Goal: Task Accomplishment & Management: Manage account settings

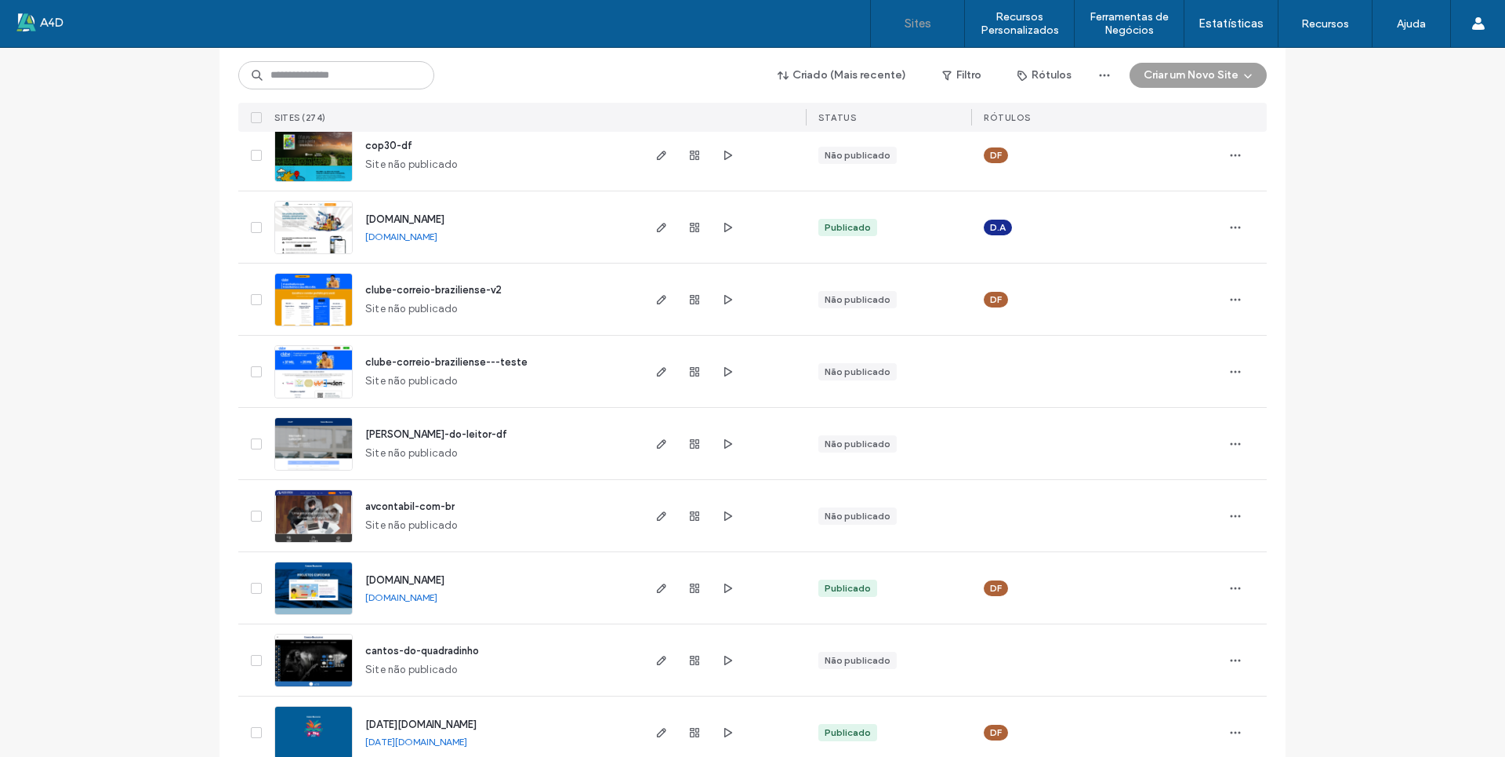
scroll to position [549, 0]
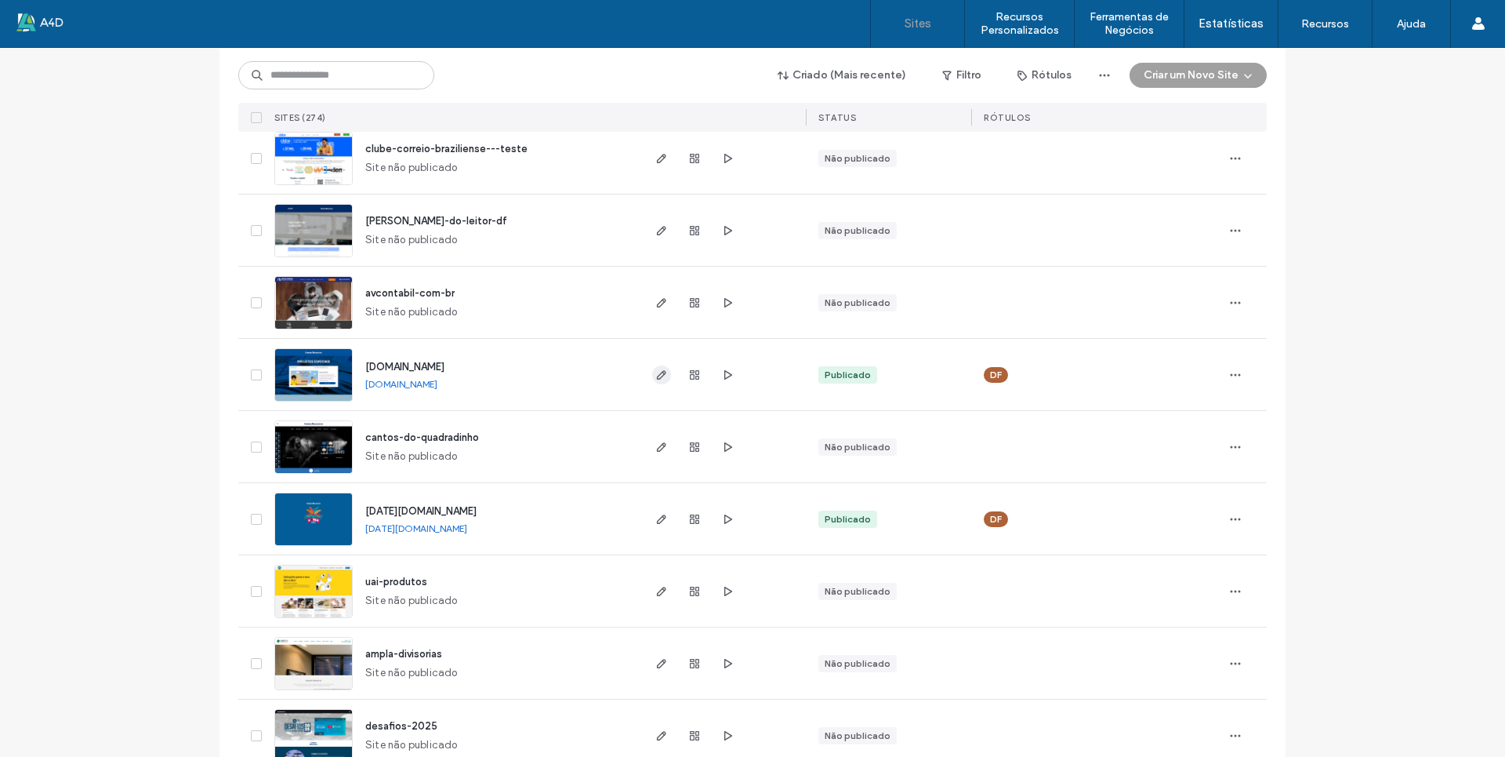
click at [657, 381] on span "button" at bounding box center [661, 374] width 19 height 19
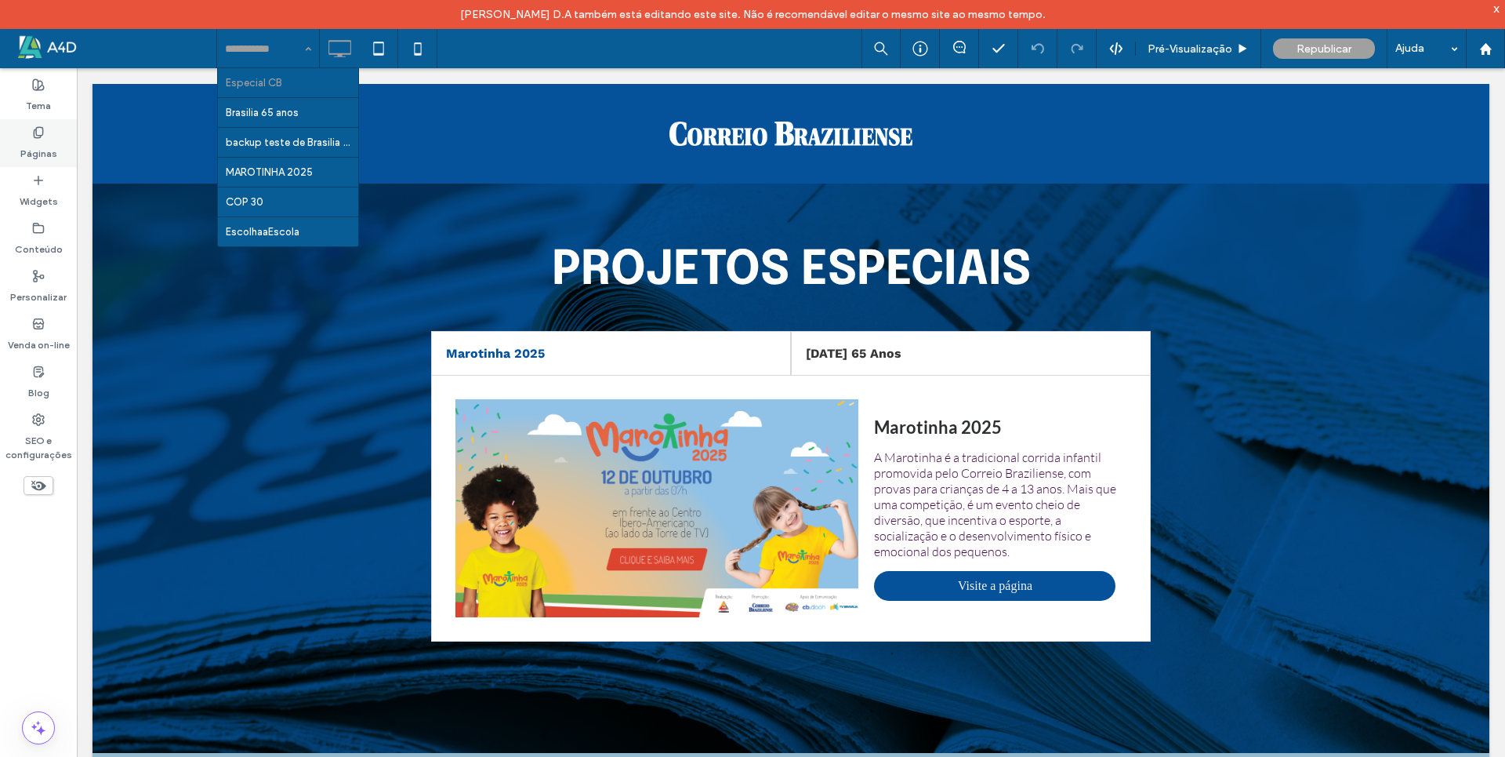
click at [49, 158] on label "Páginas" at bounding box center [38, 150] width 37 height 22
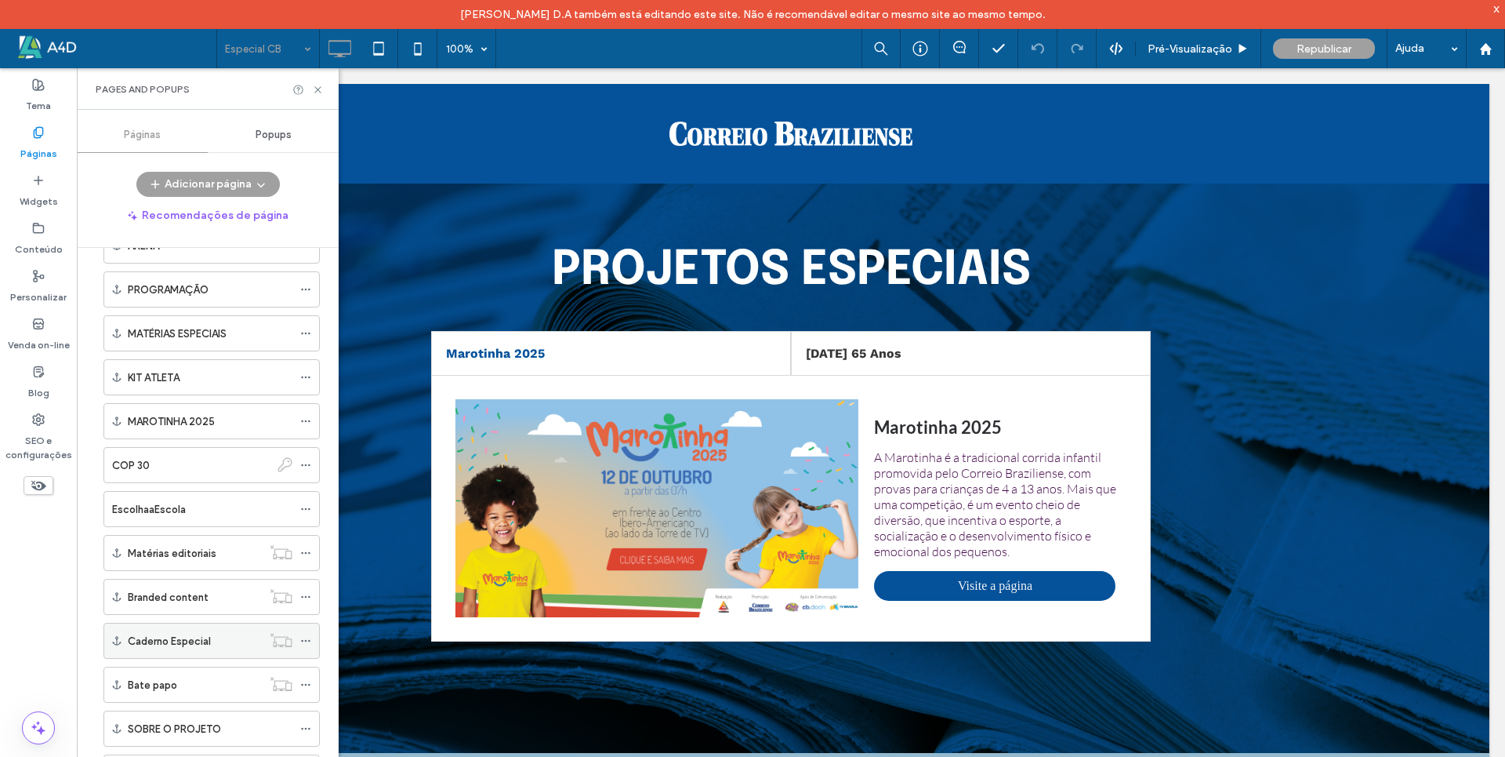
scroll to position [314, 0]
click at [301, 505] on icon at bounding box center [305, 505] width 11 height 11
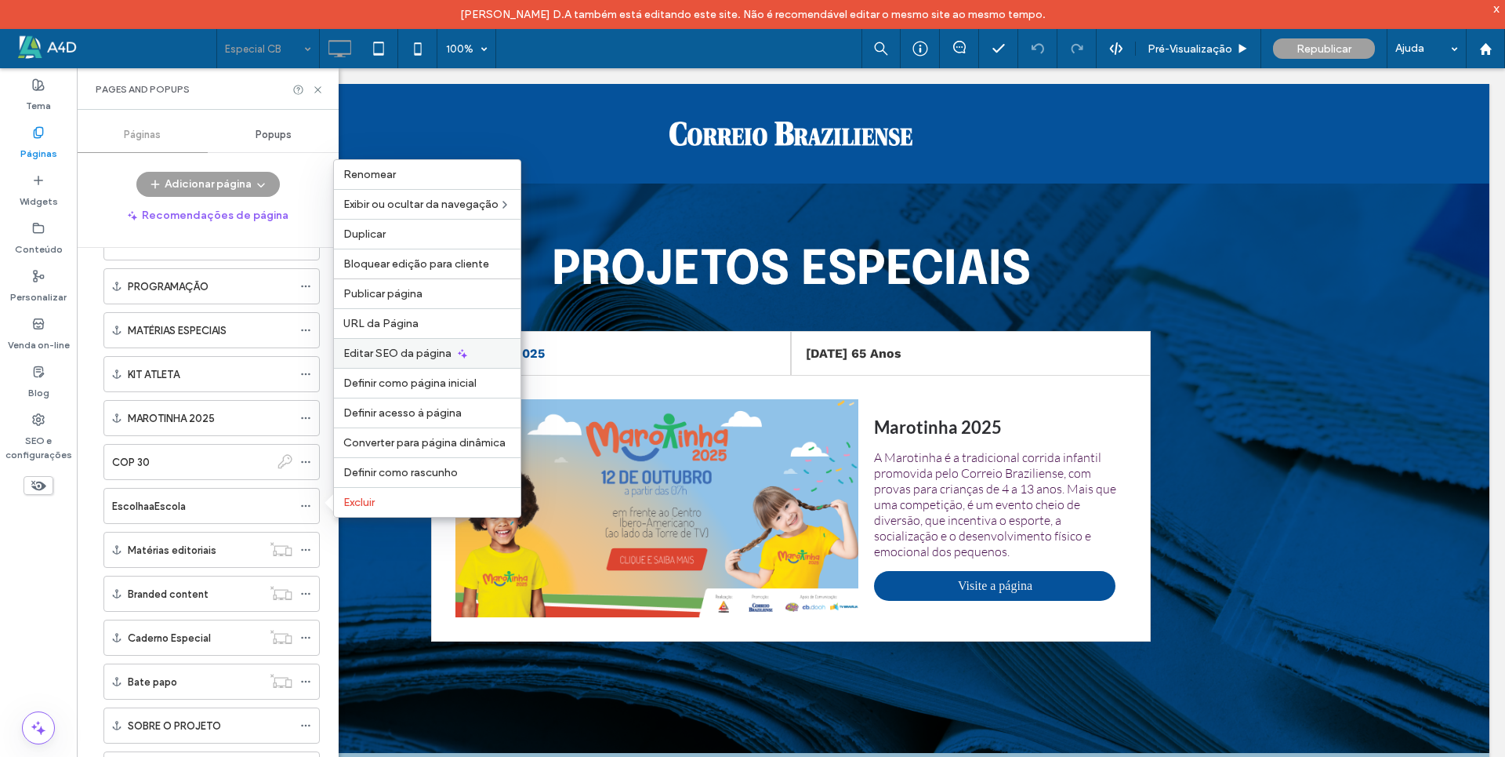
click at [376, 358] on span "Editar SEO da página" at bounding box center [397, 353] width 108 height 13
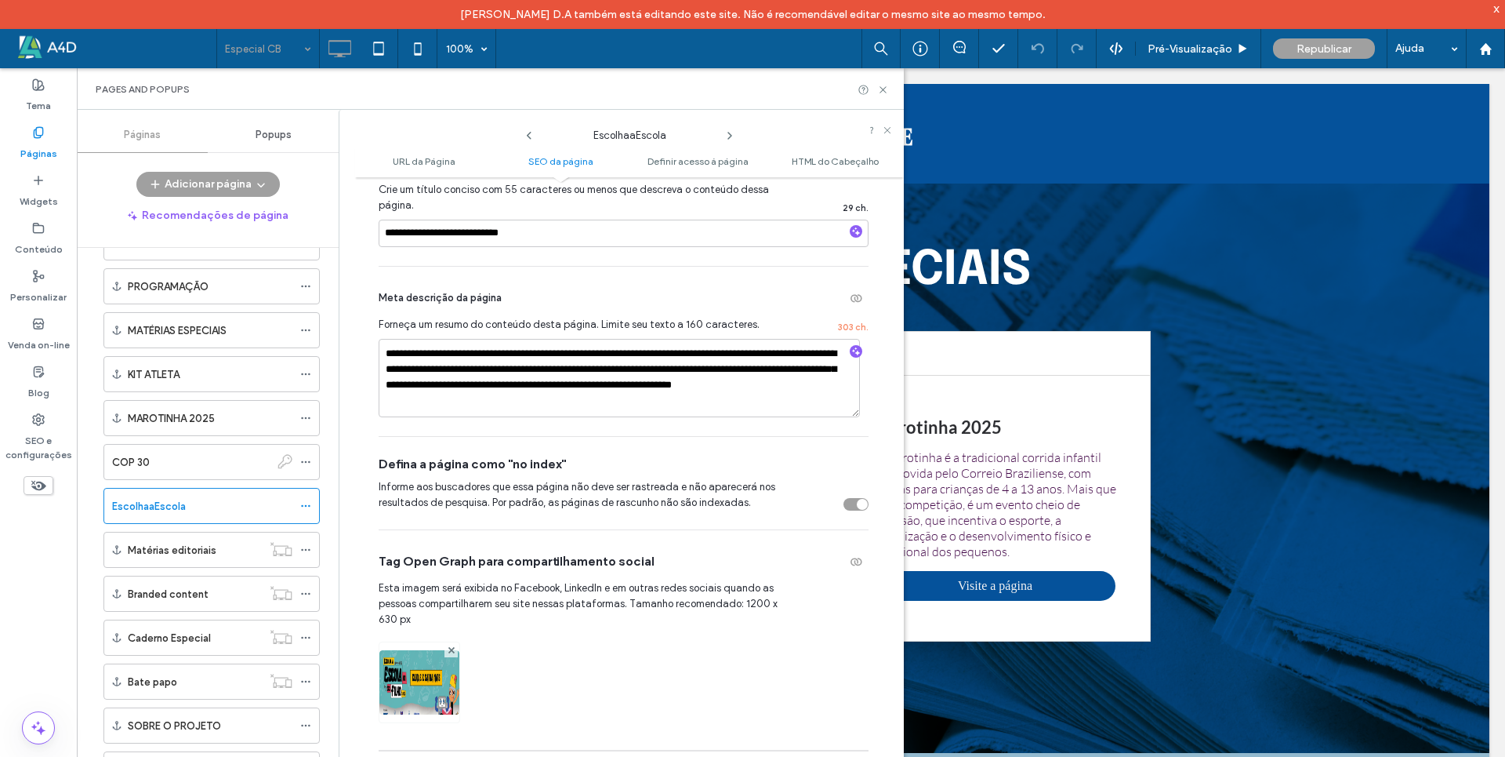
scroll to position [470, 0]
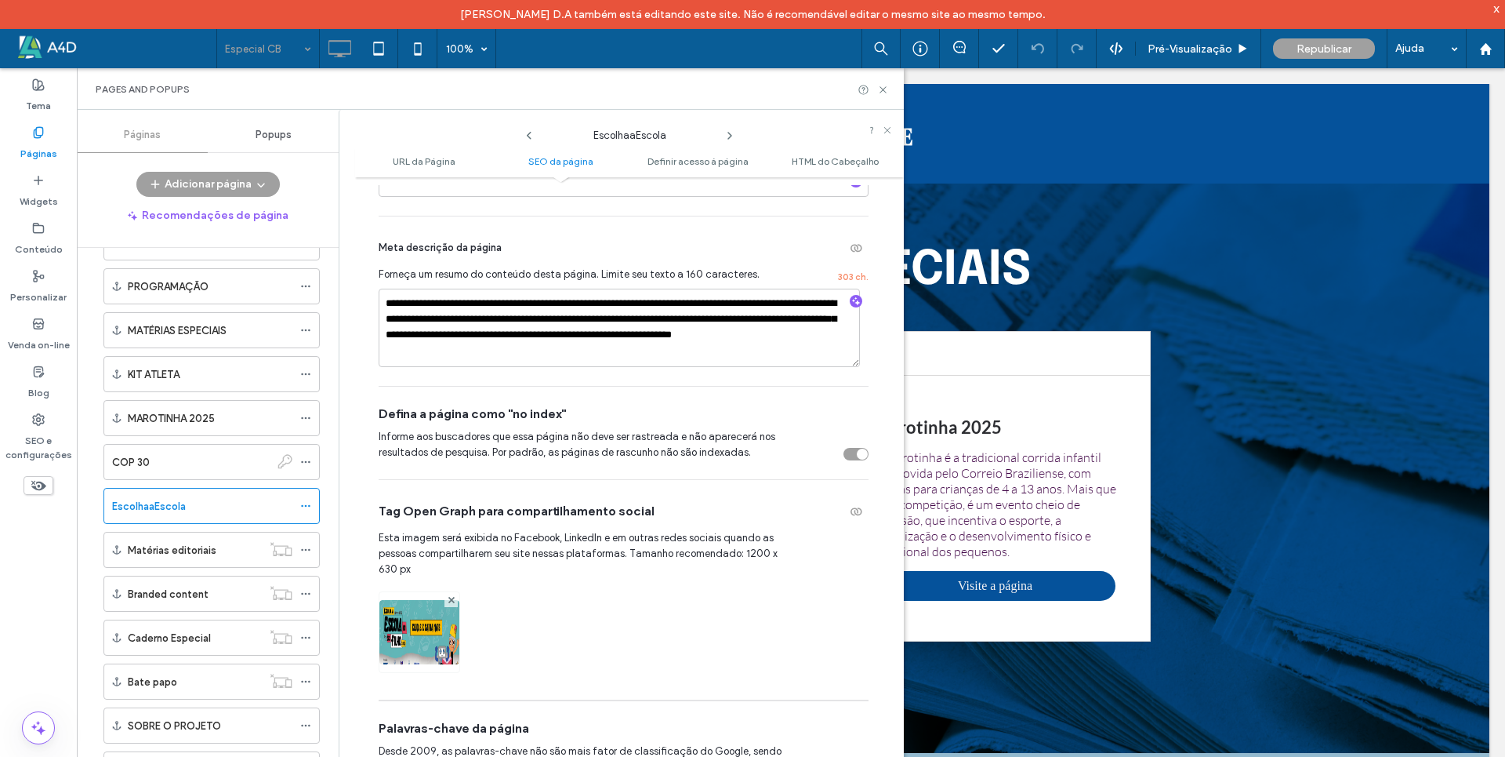
click at [844, 452] on div "toggle" at bounding box center [856, 454] width 25 height 13
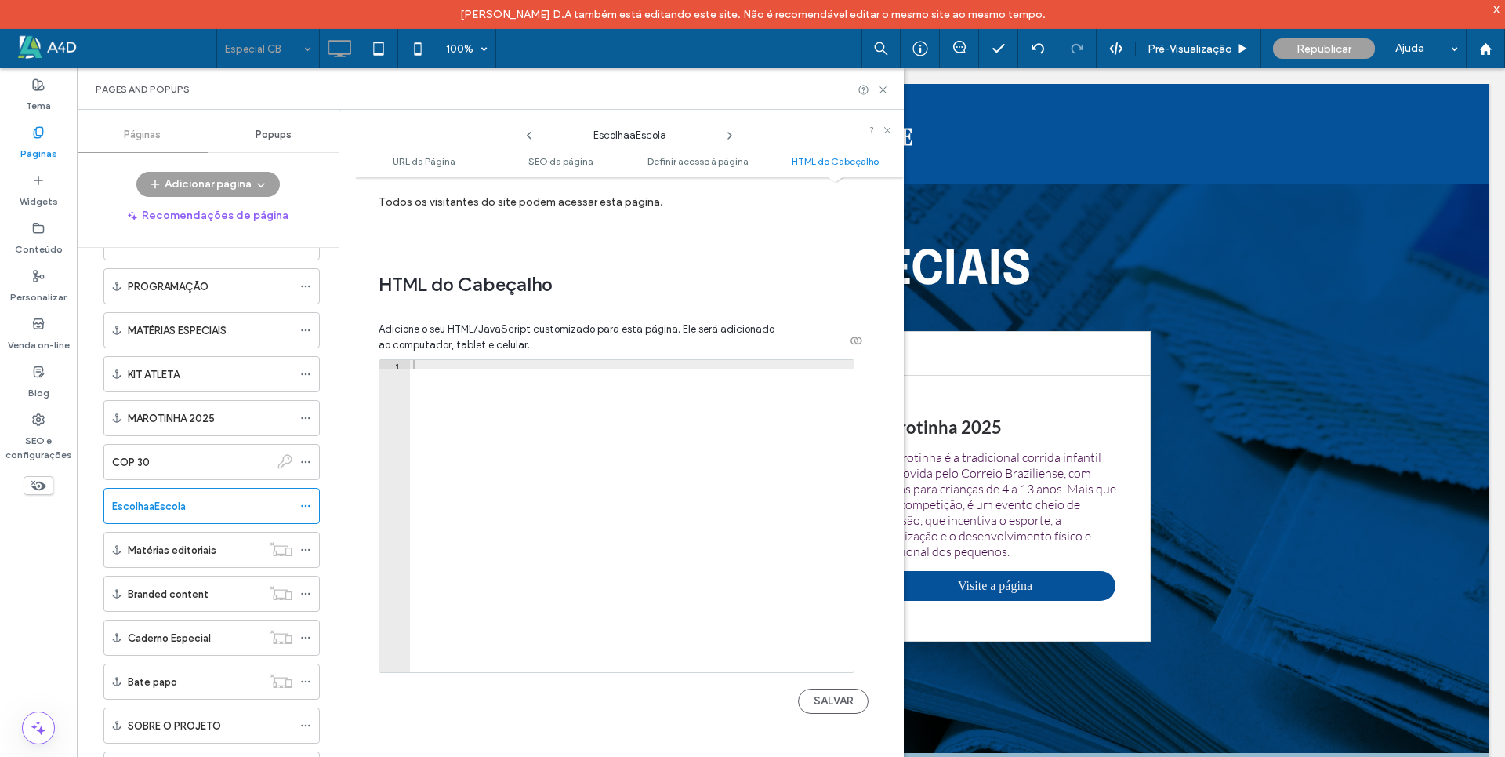
scroll to position [1725, 0]
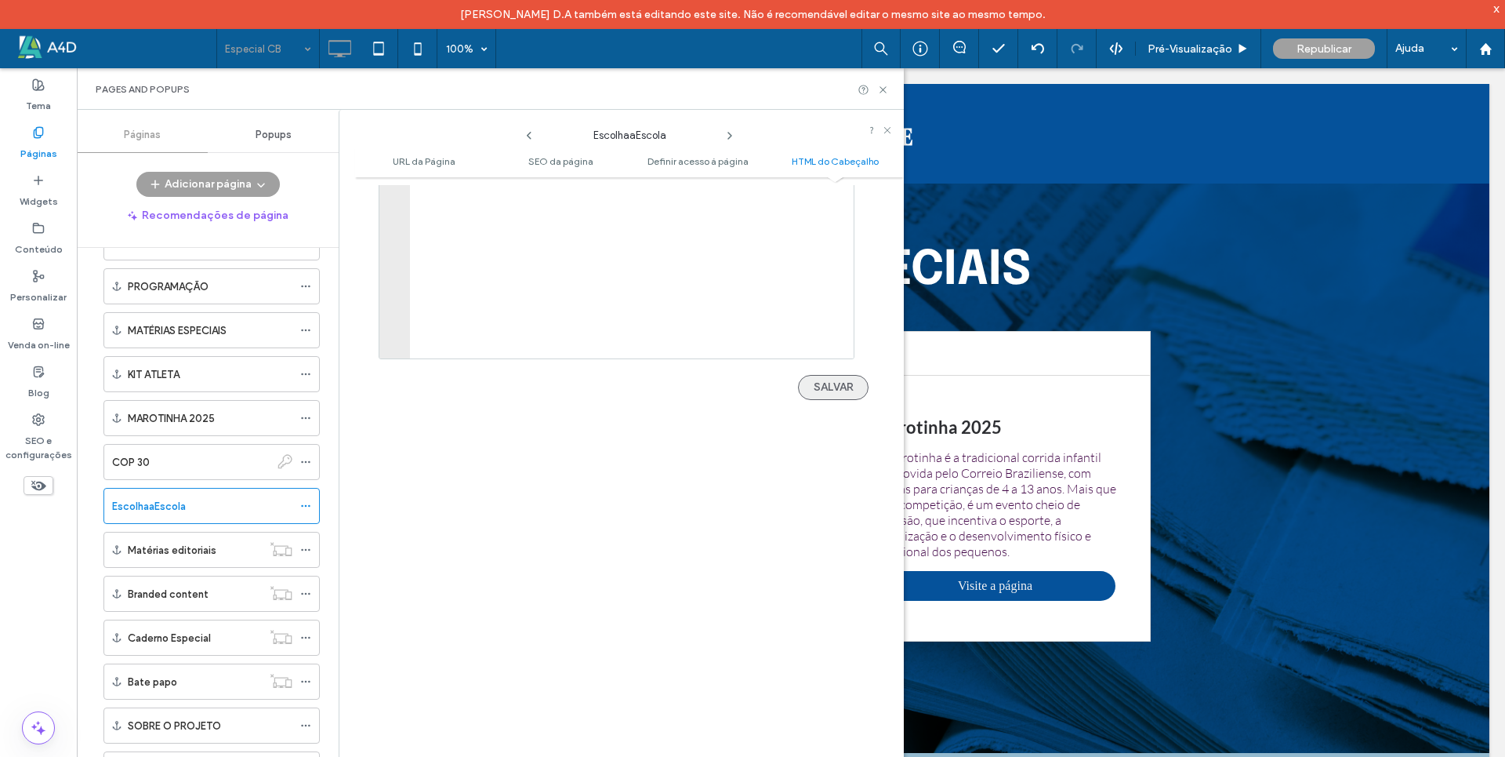
click at [826, 393] on button "SALVAR" at bounding box center [833, 387] width 71 height 25
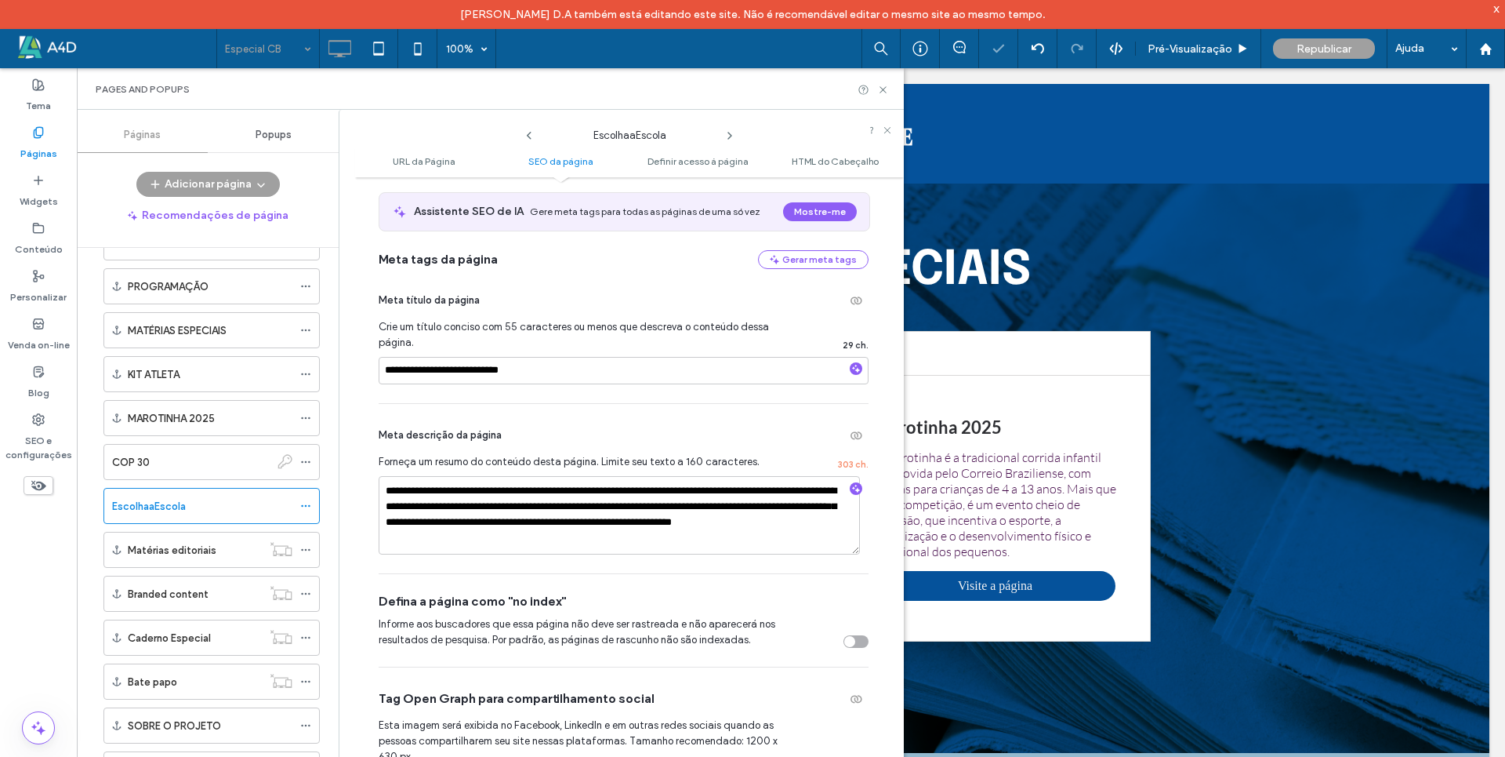
scroll to position [235, 0]
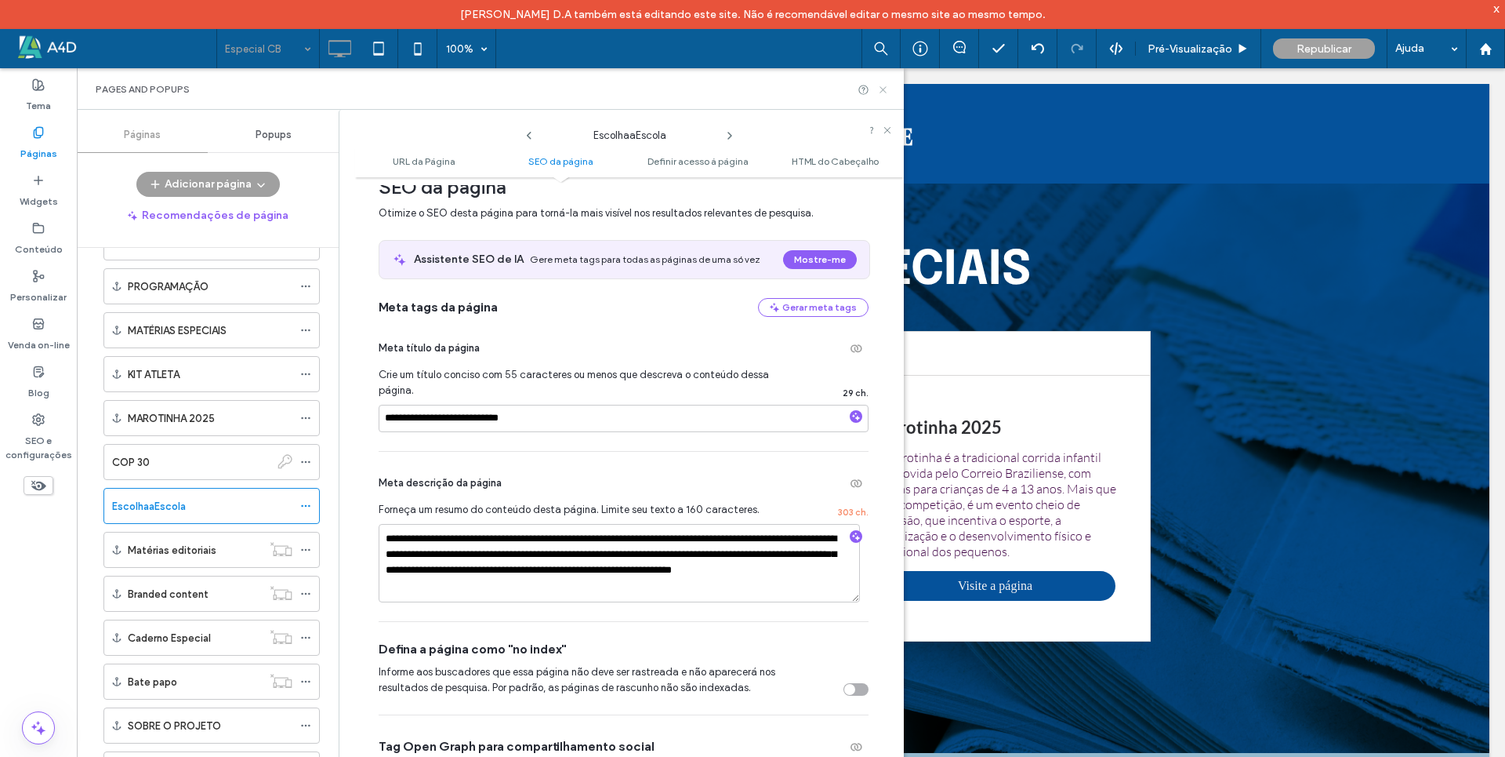
click at [882, 86] on icon at bounding box center [883, 90] width 12 height 12
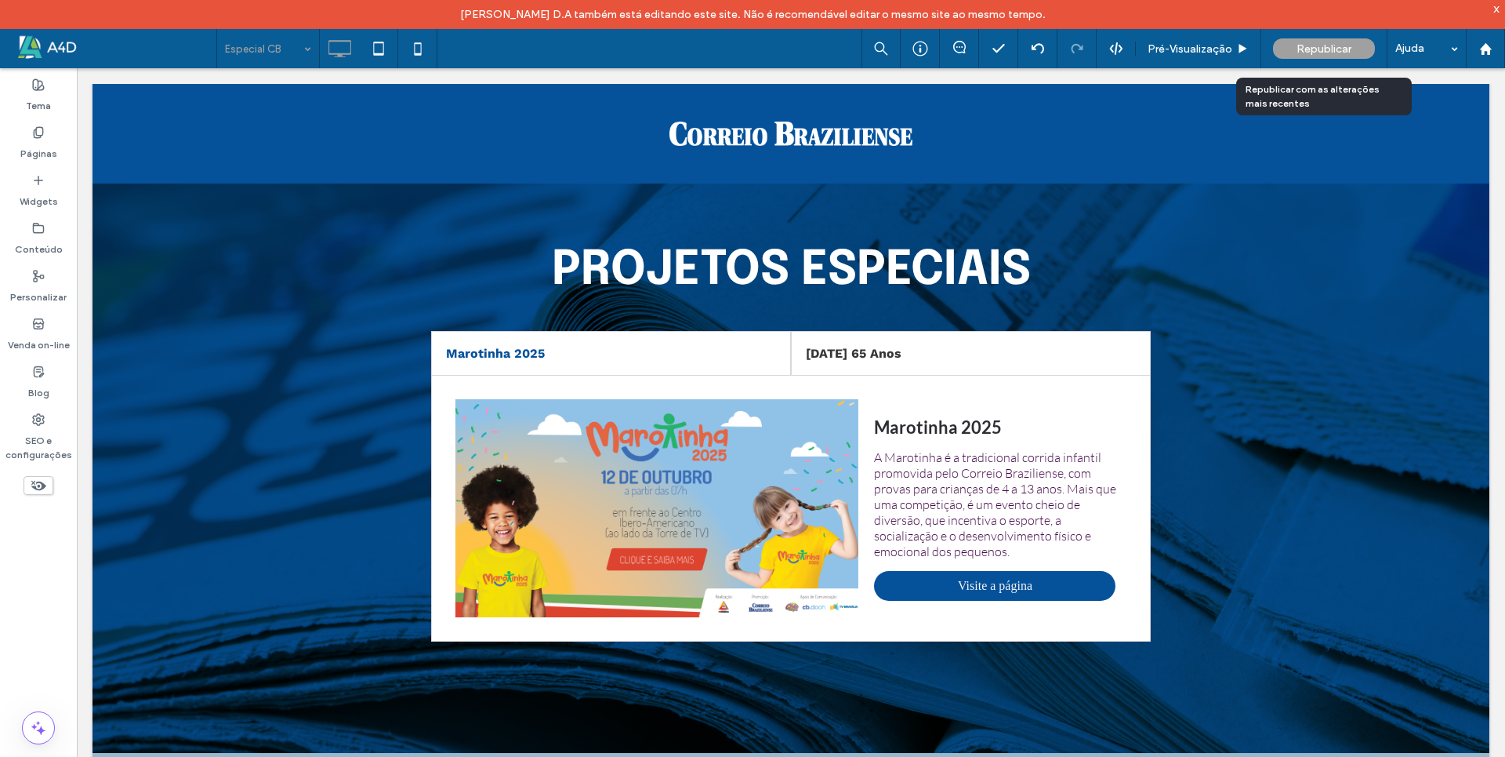
click at [1333, 47] on span "Republicar" at bounding box center [1324, 48] width 55 height 13
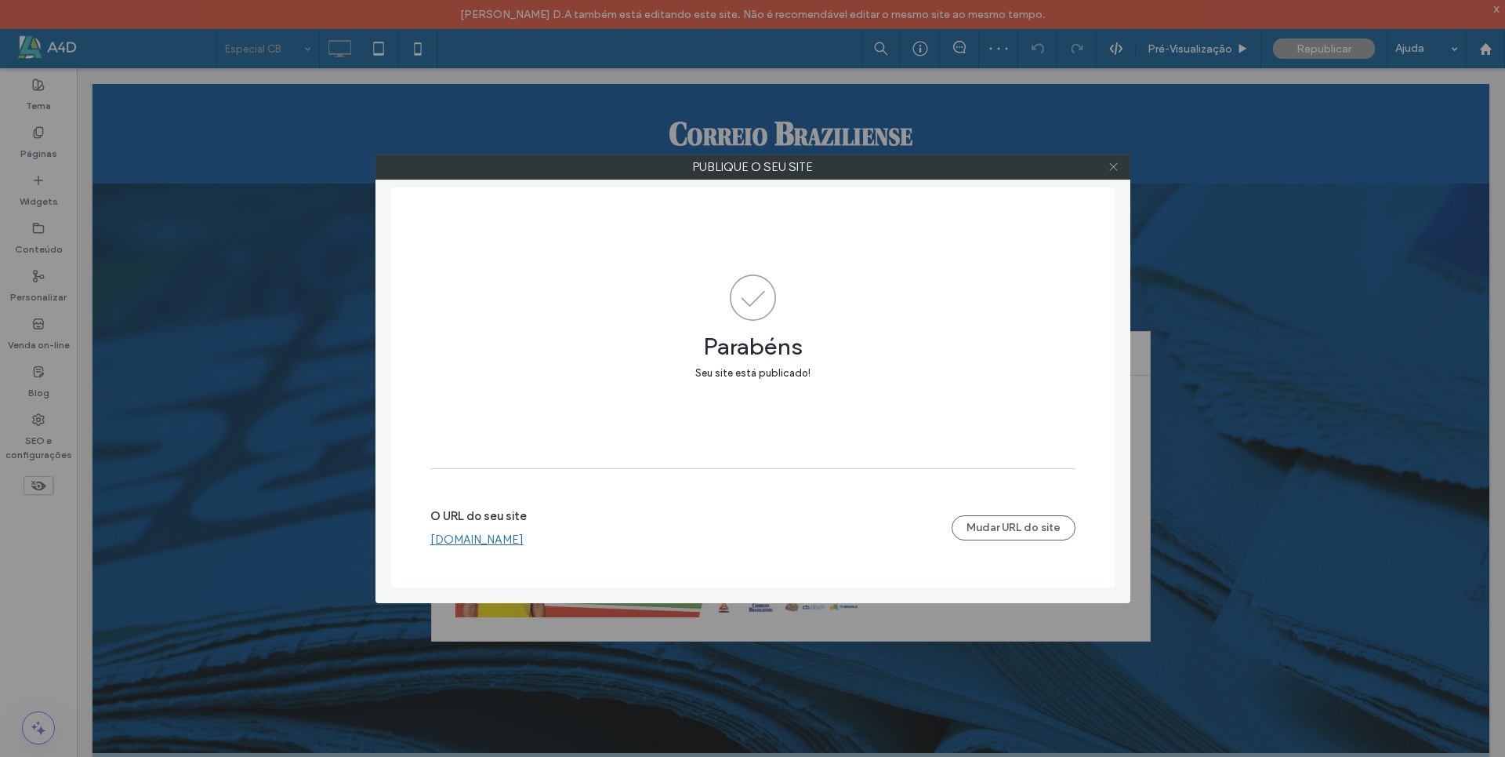
click at [1116, 167] on icon at bounding box center [1114, 167] width 12 height 12
